Goal: Information Seeking & Learning: Learn about a topic

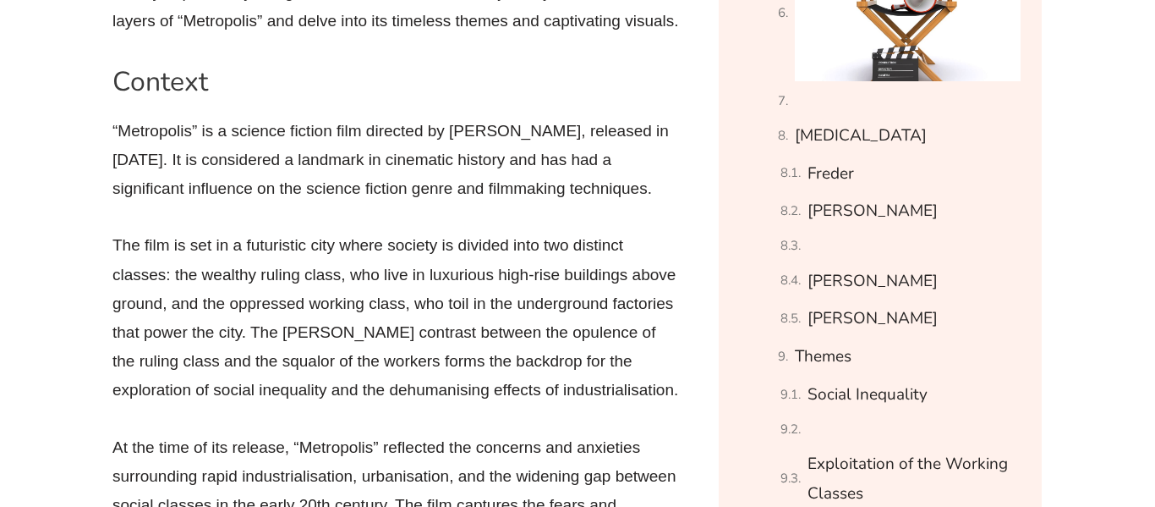
scroll to position [1401, 0]
click at [574, 287] on p "The film is set in a futuristic city where society is divided into two distinct…" at bounding box center [395, 316] width 567 height 173
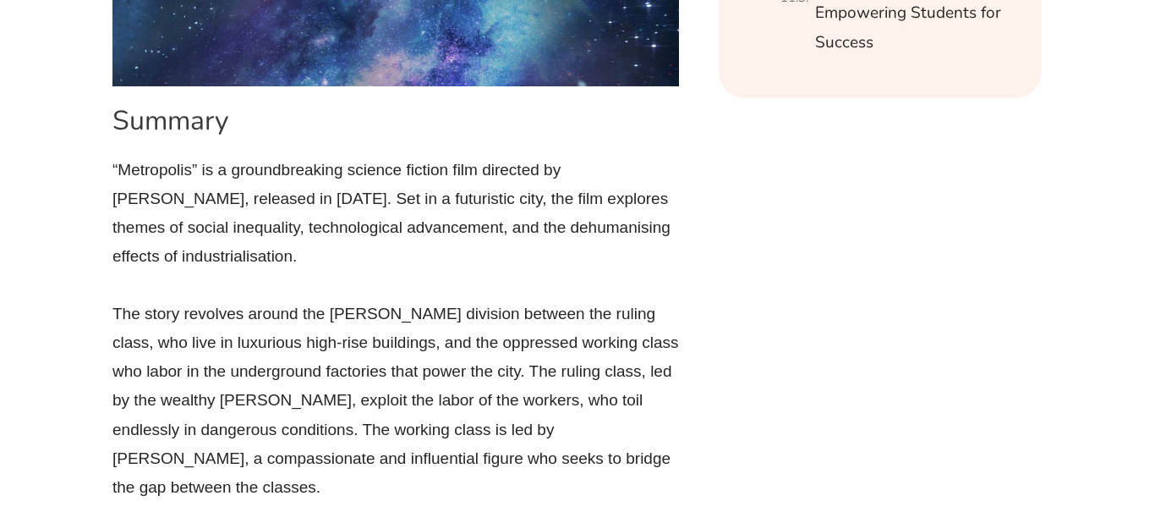
scroll to position [2697, 0]
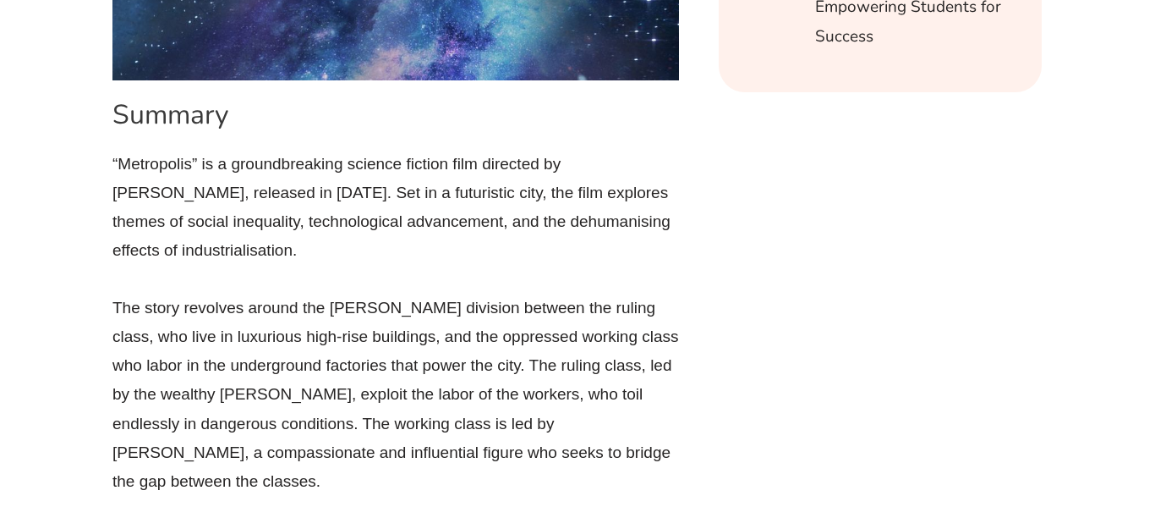
click at [574, 266] on p "“Metropolis” is a groundbreaking science fiction film directed by [PERSON_NAME]…" at bounding box center [395, 208] width 567 height 116
click at [399, 222] on p "“Metropolis” is a groundbreaking science fiction film directed by [PERSON_NAME]…" at bounding box center [395, 208] width 567 height 116
click at [380, 239] on p "“Metropolis” is a groundbreaking science fiction film directed by [PERSON_NAME]…" at bounding box center [395, 208] width 567 height 116
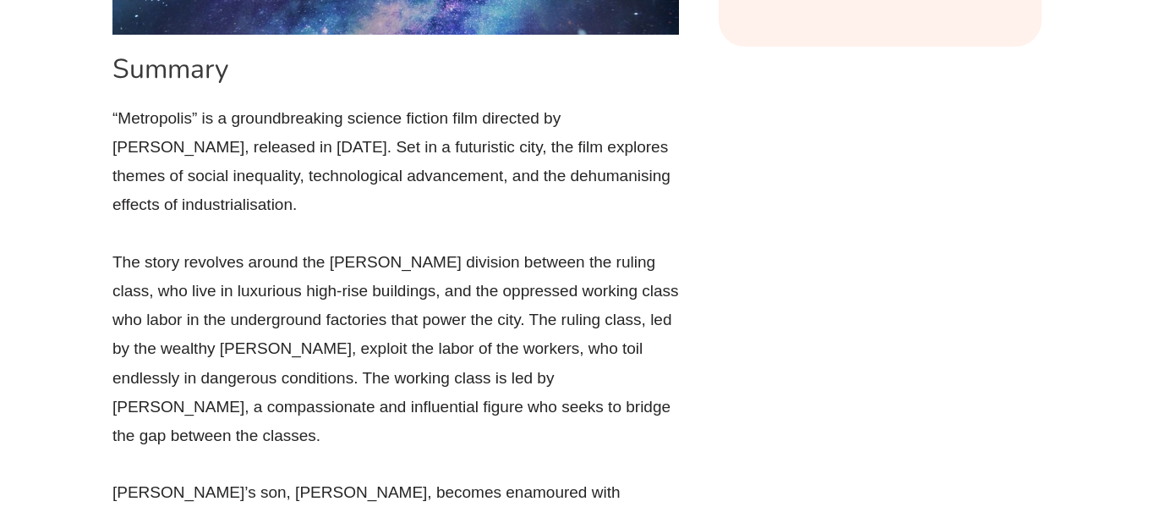
scroll to position [2754, 0]
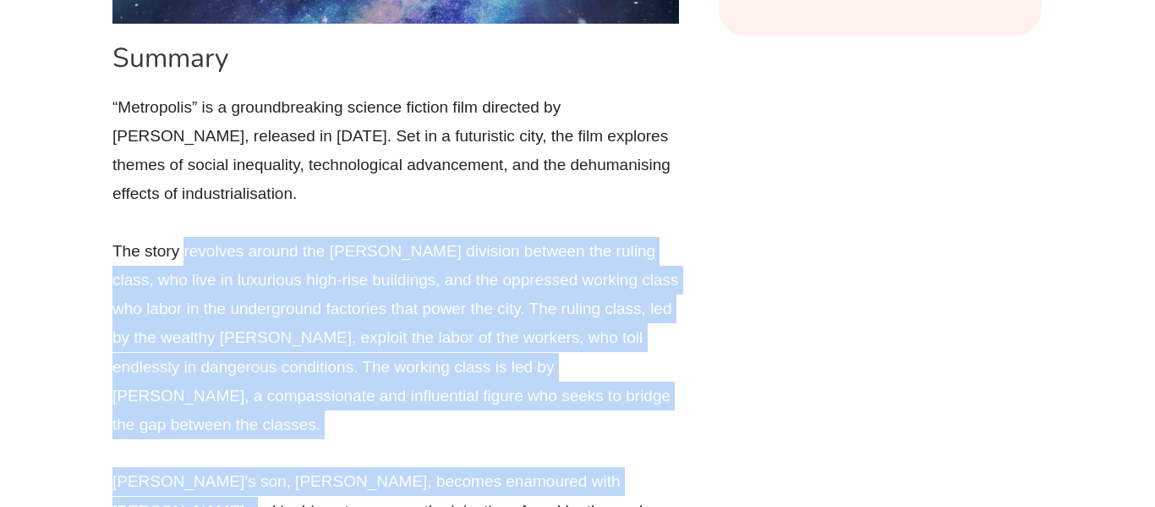
drag, startPoint x: 185, startPoint y: 280, endPoint x: 686, endPoint y: 450, distance: 528.8
click at [657, 434] on p "The story revolves around the [PERSON_NAME] division between the ruling class, …" at bounding box center [395, 338] width 567 height 202
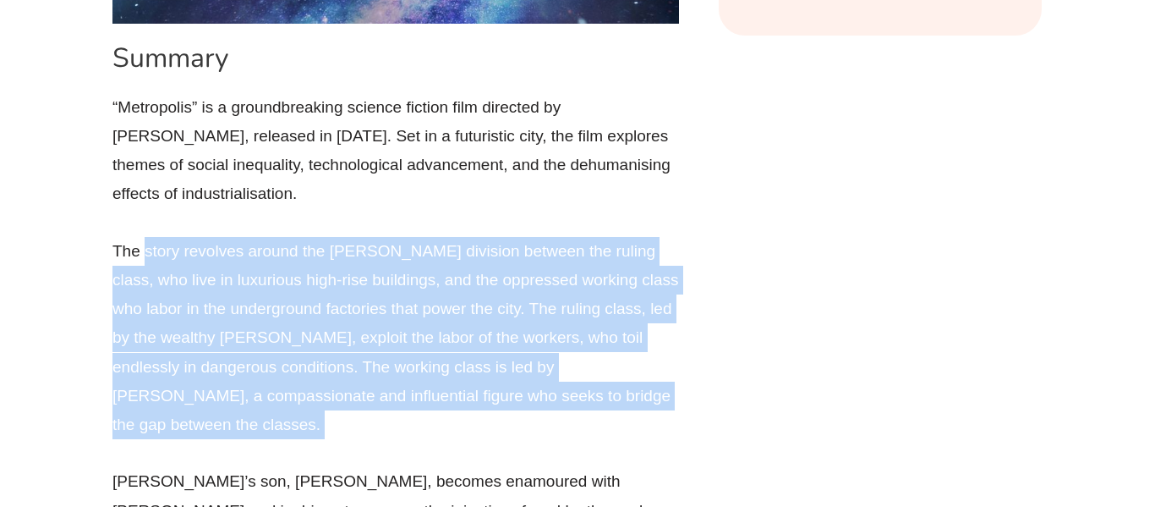
drag, startPoint x: 657, startPoint y: 434, endPoint x: 145, endPoint y: 286, distance: 532.7
click at [145, 286] on p "The story revolves around the [PERSON_NAME] division between the ruling class, …" at bounding box center [395, 338] width 567 height 202
click at [383, 311] on p "The story revolves around the [PERSON_NAME] division between the ruling class, …" at bounding box center [395, 338] width 567 height 202
